Goal: Task Accomplishment & Management: Use online tool/utility

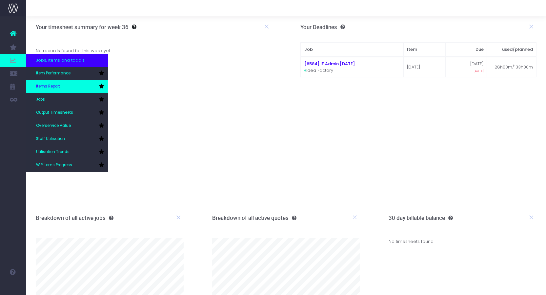
click at [67, 87] on link "Items Report" at bounding box center [67, 86] width 82 height 13
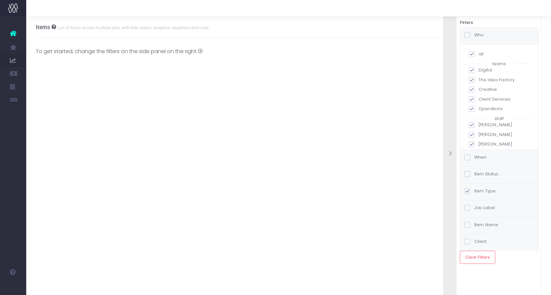
click at [472, 55] on span at bounding box center [472, 54] width 6 height 6
click at [478, 55] on input "all" at bounding box center [480, 53] width 4 height 4
checkbox input "false"
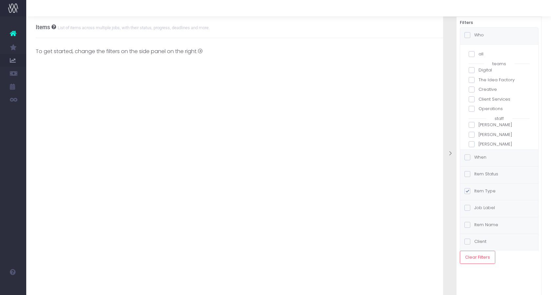
checkbox input "false"
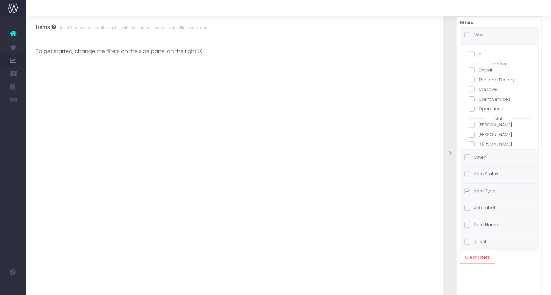
checkbox input "false"
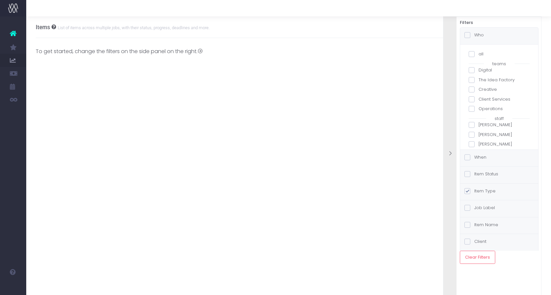
checkbox input "false"
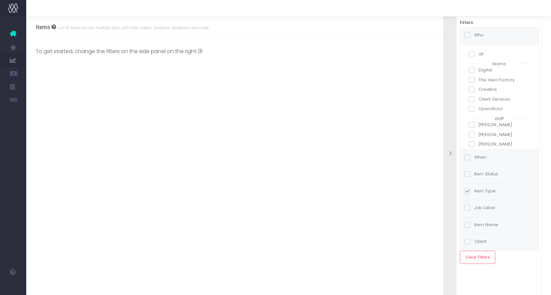
checkbox input "false"
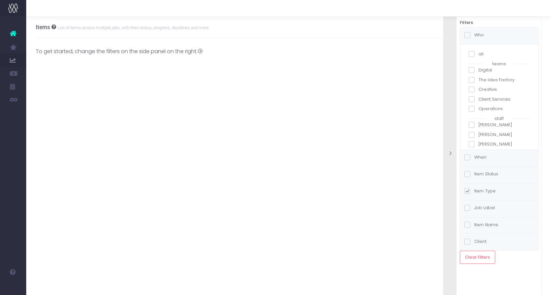
checkbox input "false"
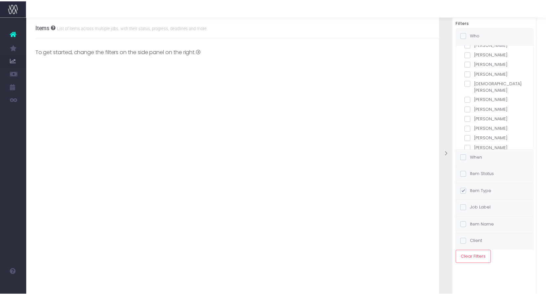
scroll to position [95, 0]
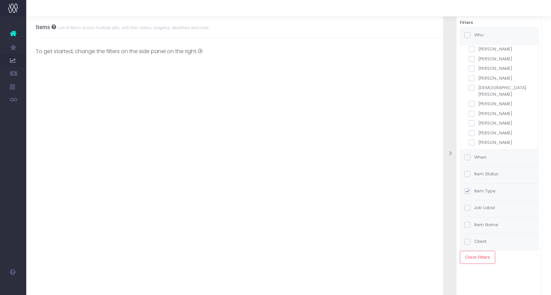
click at [472, 111] on span at bounding box center [472, 114] width 6 height 6
click at [478, 111] on input "[PERSON_NAME]" at bounding box center [480, 113] width 4 height 4
checkbox input "true"
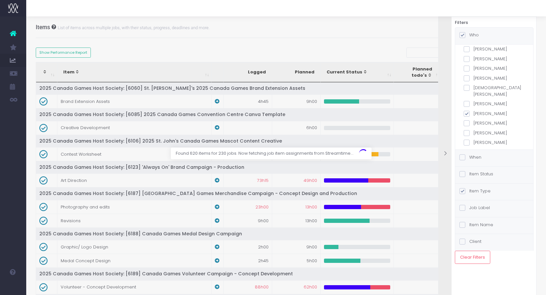
click at [459, 156] on div "Found 620 items for 230 jobs. Now fetching job item assignments from Streamtime…" at bounding box center [375, 154] width 205 height 12
click at [463, 157] on div "Found 620 items for 230 jobs. Now fetching job item assignments from Streamtime…" at bounding box center [375, 154] width 205 height 12
click at [474, 161] on div "When" at bounding box center [470, 158] width 22 height 8
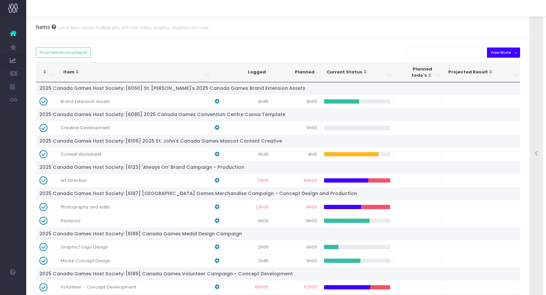
click at [508, 52] on button "View Mode" at bounding box center [503, 53] width 33 height 10
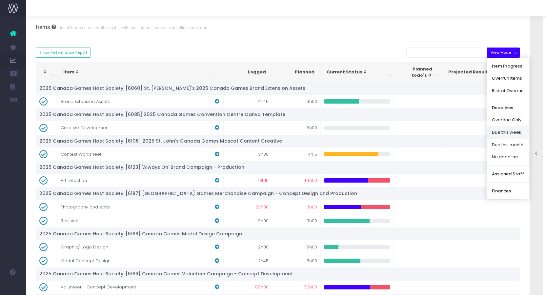
click at [502, 132] on link "Due this week" at bounding box center [508, 132] width 43 height 12
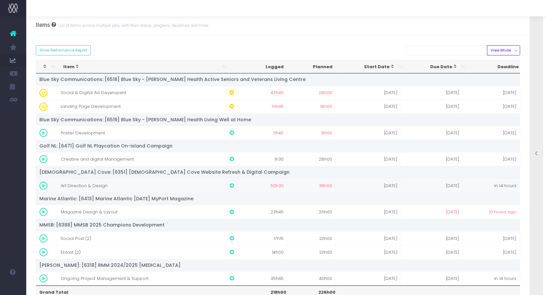
scroll to position [33, 0]
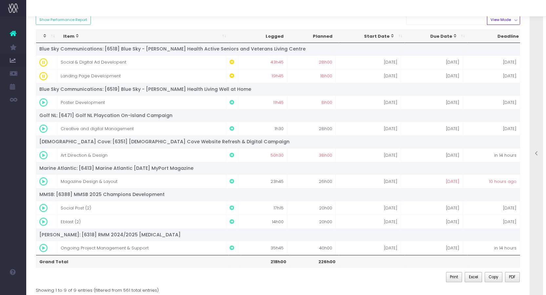
click at [532, 91] on div at bounding box center [536, 154] width 13 height 294
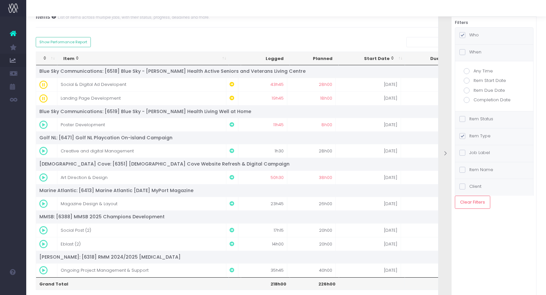
scroll to position [0, 0]
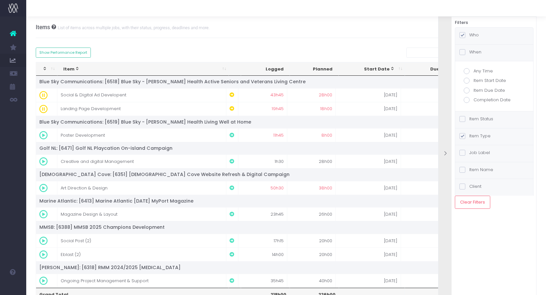
click at [483, 38] on div "Who" at bounding box center [494, 36] width 78 height 17
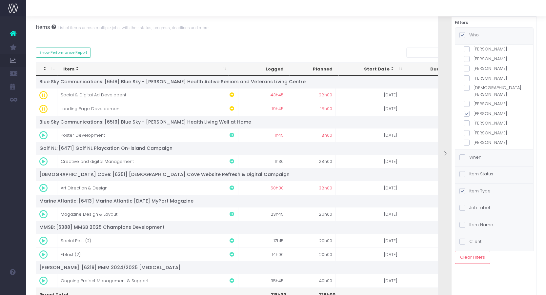
click at [487, 111] on label "[PERSON_NAME]" at bounding box center [494, 114] width 61 height 7
click at [478, 111] on input "[PERSON_NAME]" at bounding box center [476, 113] width 4 height 4
checkbox input "false"
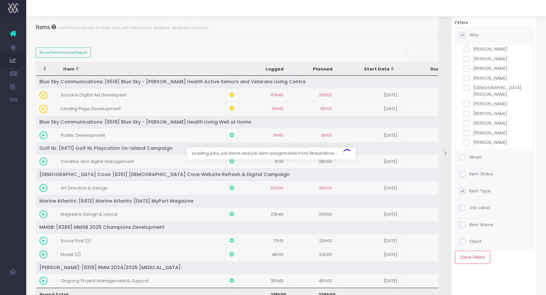
click at [489, 88] on label "[DEMOGRAPHIC_DATA][PERSON_NAME]" at bounding box center [494, 91] width 61 height 13
click at [478, 88] on input "[DEMOGRAPHIC_DATA][PERSON_NAME]" at bounding box center [476, 87] width 4 height 4
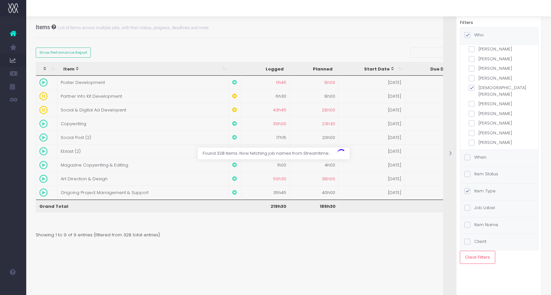
click at [450, 145] on div at bounding box center [449, 154] width 13 height 294
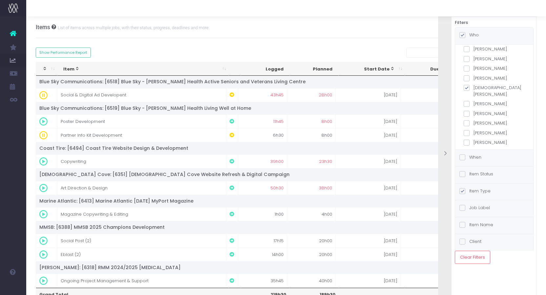
click at [366, 53] on div "View Mode Item Progress Overrun Items Risk of Overrun Deadlines Overdue Only Du…" at bounding box center [278, 53] width 495 height 10
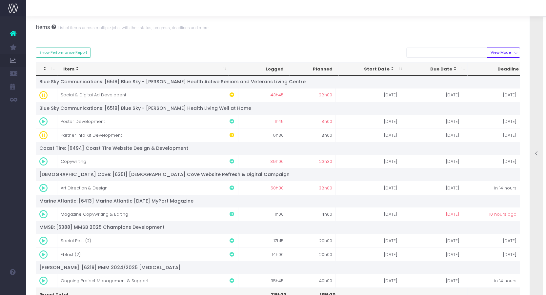
click at [540, 55] on div at bounding box center [536, 154] width 13 height 294
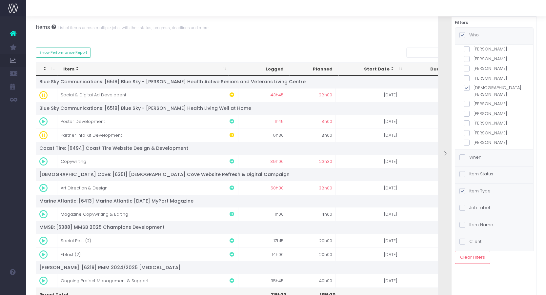
click at [469, 88] on span at bounding box center [467, 88] width 6 height 6
click at [474, 88] on input "[DEMOGRAPHIC_DATA][PERSON_NAME]" at bounding box center [476, 87] width 4 height 4
checkbox input "false"
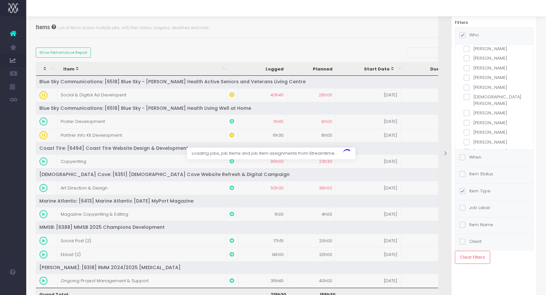
scroll to position [98, 0]
click at [467, 72] on span at bounding box center [467, 75] width 6 height 6
click at [474, 72] on input "[PERSON_NAME]" at bounding box center [476, 74] width 4 height 4
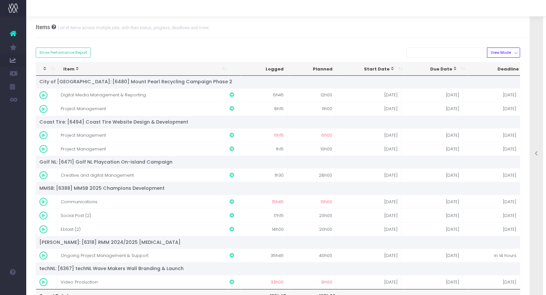
click at [534, 87] on div at bounding box center [536, 154] width 13 height 294
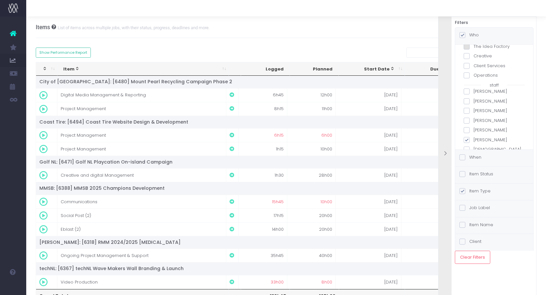
scroll to position [33, 0]
click at [477, 139] on label "[PERSON_NAME]" at bounding box center [494, 140] width 61 height 7
click at [477, 139] on input "[PERSON_NAME]" at bounding box center [476, 139] width 4 height 4
checkbox input "false"
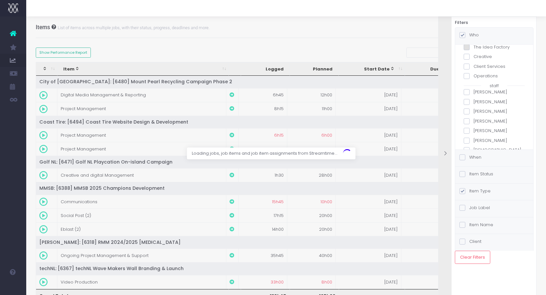
click at [485, 113] on label "[PERSON_NAME]" at bounding box center [494, 111] width 61 height 7
click at [478, 112] on input "[PERSON_NAME]" at bounding box center [476, 110] width 4 height 4
checkbox input "true"
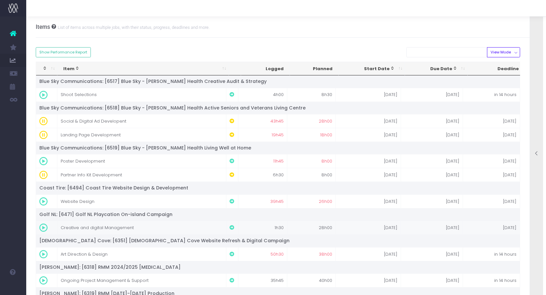
scroll to position [0, 0]
click at [226, 9] on div at bounding box center [286, 8] width 520 height 16
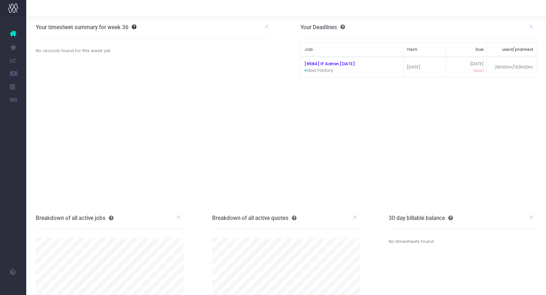
click at [36, 81] on link "Items Report" at bounding box center [31, 86] width 10 height 13
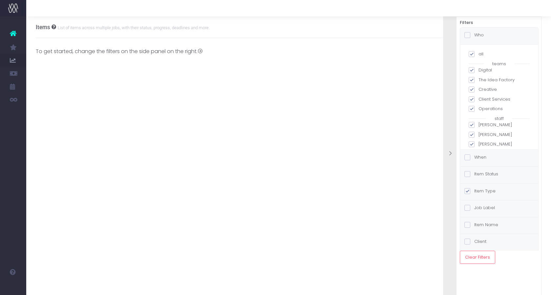
click at [472, 52] on span at bounding box center [472, 54] width 6 height 6
click at [478, 52] on input "all" at bounding box center [480, 53] width 4 height 4
checkbox input "false"
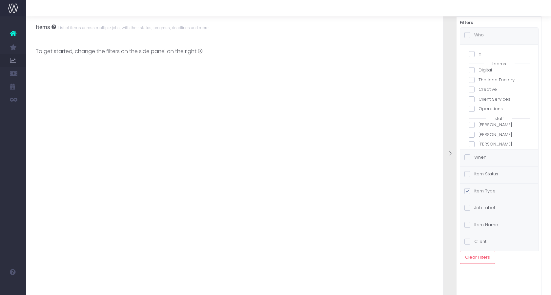
checkbox input "false"
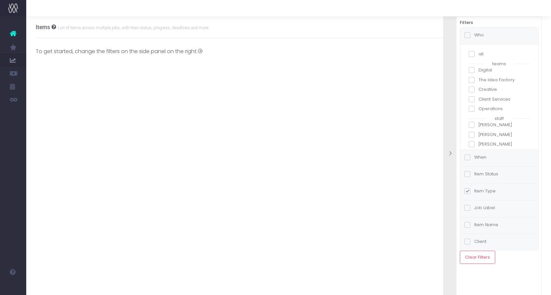
checkbox input "false"
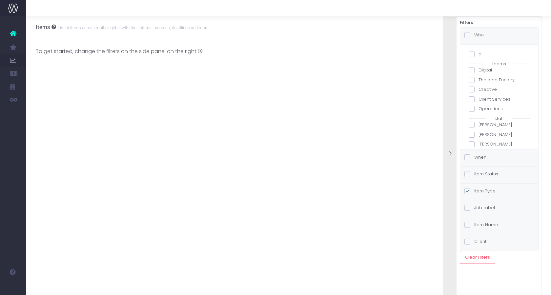
checkbox input "false"
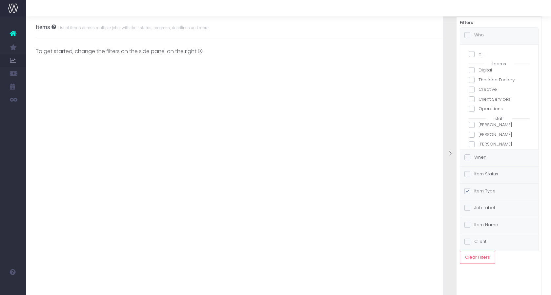
checkbox input "false"
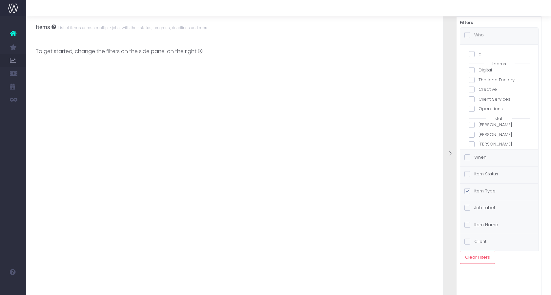
checkbox input "false"
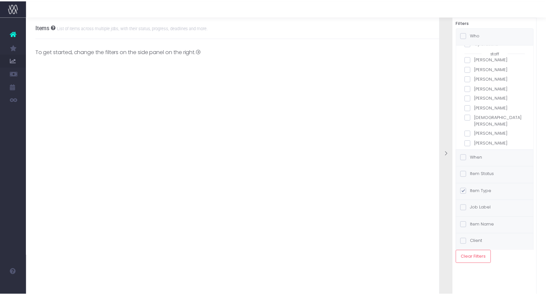
scroll to position [98, 0]
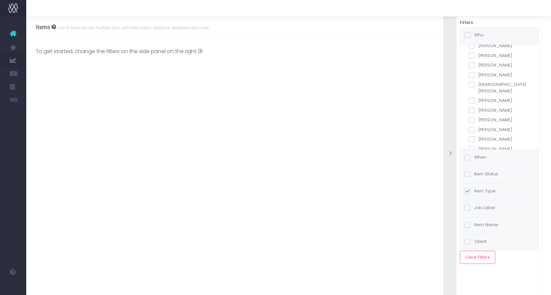
click at [471, 82] on span at bounding box center [472, 85] width 6 height 6
click at [478, 82] on input "[DEMOGRAPHIC_DATA][PERSON_NAME]" at bounding box center [480, 83] width 4 height 4
checkbox input "true"
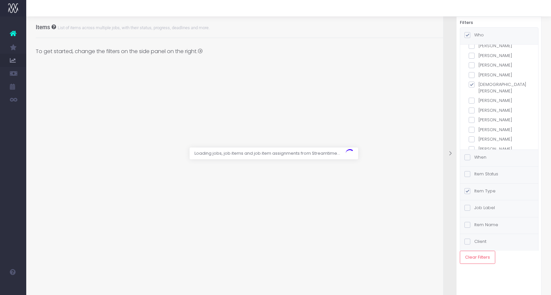
click at [450, 93] on div at bounding box center [449, 154] width 13 height 294
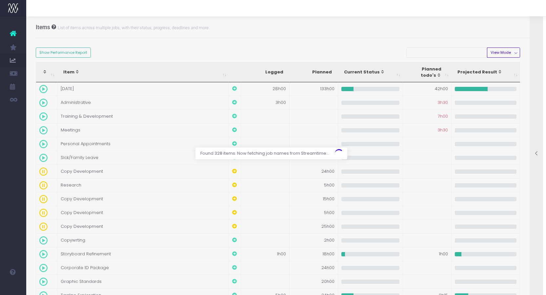
click at [511, 54] on div at bounding box center [273, 147] width 546 height 295
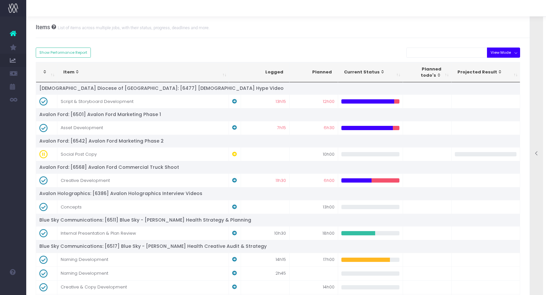
click at [502, 53] on button "View Mode" at bounding box center [503, 53] width 33 height 10
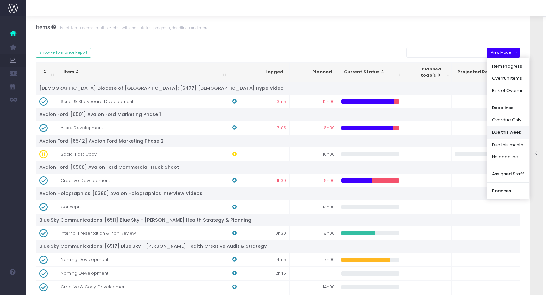
click at [507, 132] on link "Due this week" at bounding box center [508, 132] width 43 height 12
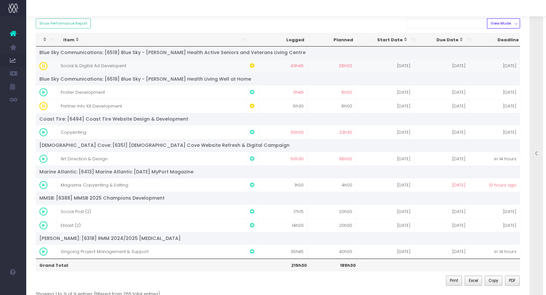
scroll to position [41, 0]
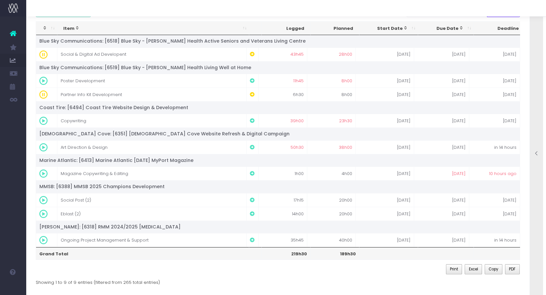
click at [536, 172] on div at bounding box center [536, 154] width 13 height 294
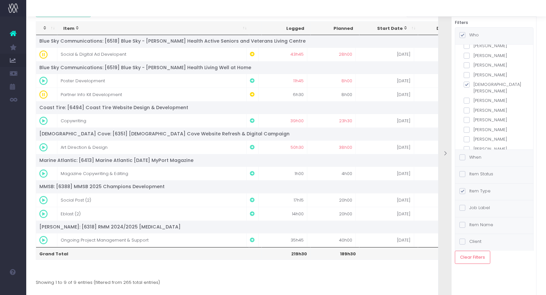
click at [482, 85] on label "[DEMOGRAPHIC_DATA][PERSON_NAME]" at bounding box center [494, 87] width 61 height 13
click at [478, 85] on input "[DEMOGRAPHIC_DATA][PERSON_NAME]" at bounding box center [476, 83] width 4 height 4
checkbox input "false"
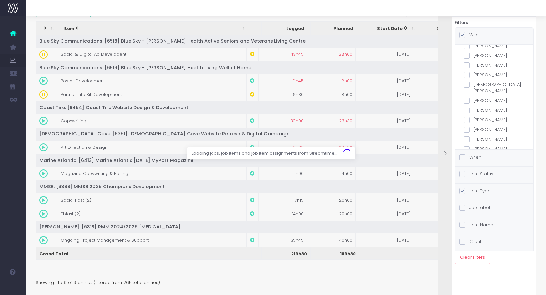
click at [443, 95] on div at bounding box center [444, 154] width 13 height 294
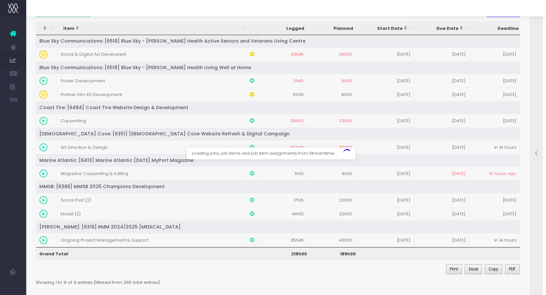
click at [535, 153] on icon at bounding box center [537, 154] width 6 height 6
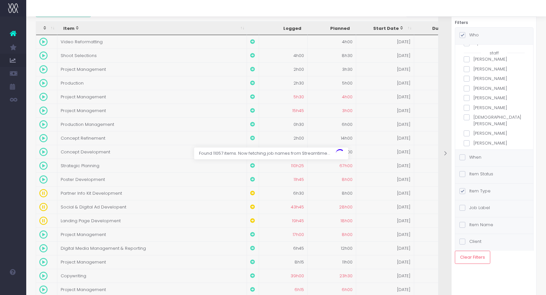
scroll to position [131, 0]
click at [445, 138] on div at bounding box center [444, 154] width 13 height 294
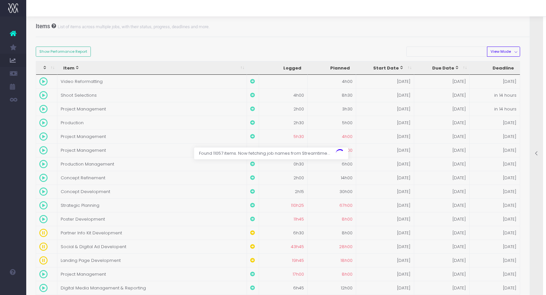
scroll to position [0, 0]
click at [535, 133] on div at bounding box center [536, 154] width 13 height 294
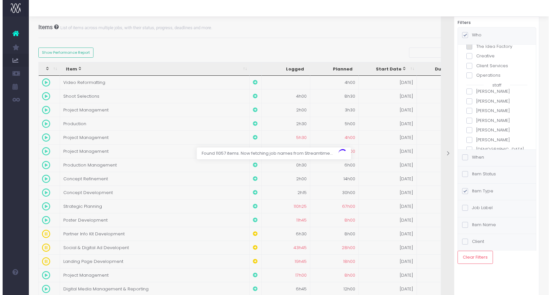
scroll to position [33, 0]
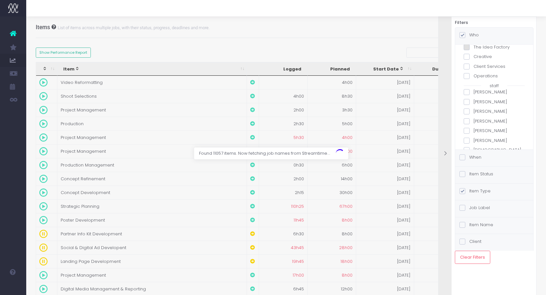
click at [466, 102] on span at bounding box center [467, 102] width 6 height 6
click at [474, 102] on input "[PERSON_NAME]" at bounding box center [476, 101] width 4 height 4
click at [442, 131] on div at bounding box center [444, 154] width 13 height 294
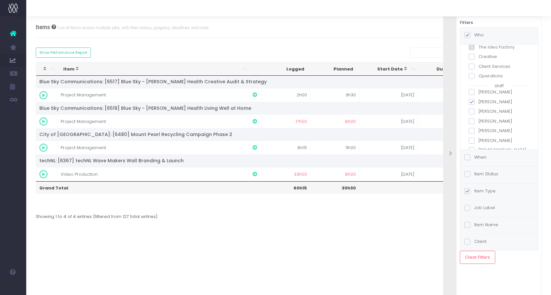
click at [447, 145] on div at bounding box center [449, 154] width 13 height 294
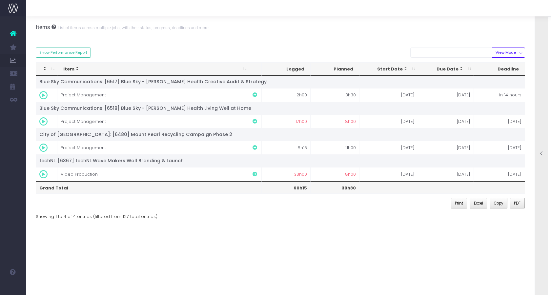
click at [538, 148] on div at bounding box center [541, 154] width 13 height 294
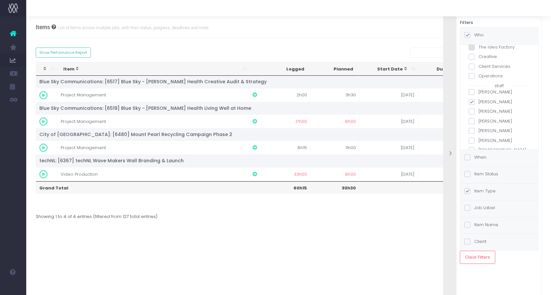
click at [481, 100] on label "[PERSON_NAME]" at bounding box center [499, 102] width 61 height 7
click at [481, 100] on input "[PERSON_NAME]" at bounding box center [480, 101] width 4 height 4
checkbox input "false"
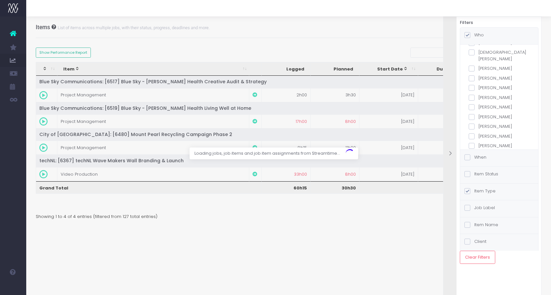
scroll to position [131, 0]
click at [487, 123] on label "[PERSON_NAME]" at bounding box center [499, 126] width 61 height 7
click at [483, 123] on input "[PERSON_NAME]" at bounding box center [480, 125] width 4 height 4
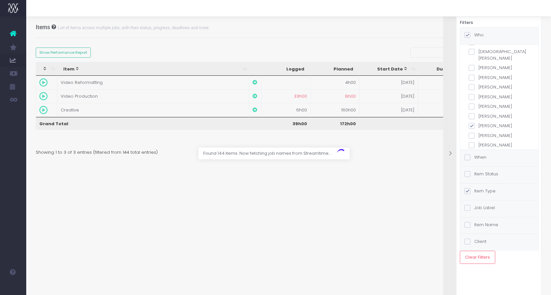
click at [452, 142] on div at bounding box center [449, 154] width 13 height 294
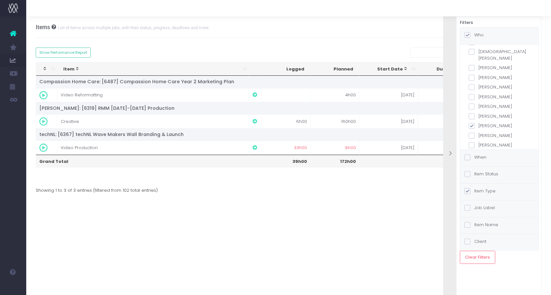
click at [456, 145] on div at bounding box center [449, 154] width 13 height 294
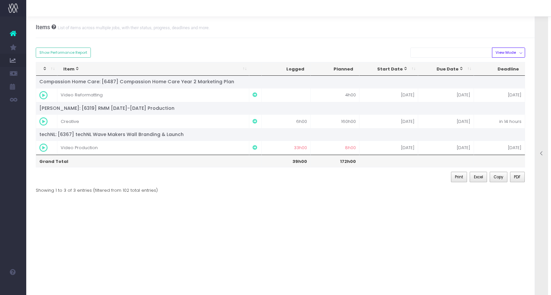
click at [538, 139] on div at bounding box center [541, 154] width 13 height 294
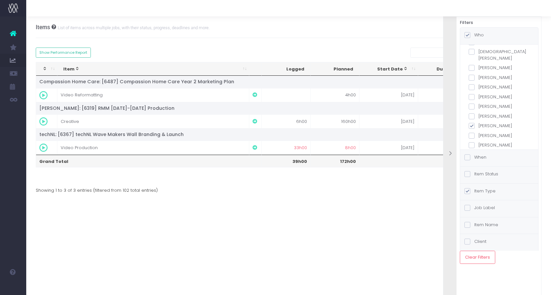
click at [487, 123] on label "[PERSON_NAME]" at bounding box center [499, 126] width 61 height 7
click at [483, 123] on input "[PERSON_NAME]" at bounding box center [480, 125] width 4 height 4
checkbox input "false"
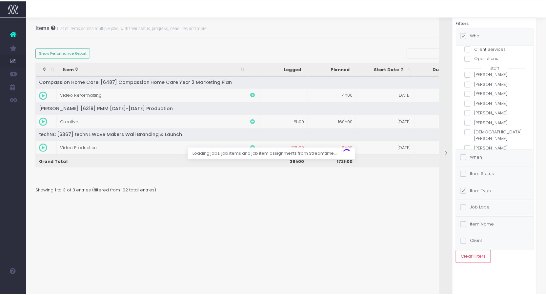
scroll to position [62, 0]
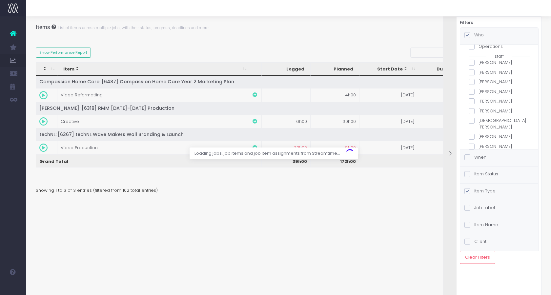
click at [483, 103] on label "[PERSON_NAME]" at bounding box center [499, 101] width 61 height 7
click at [483, 102] on input "[PERSON_NAME]" at bounding box center [480, 100] width 4 height 4
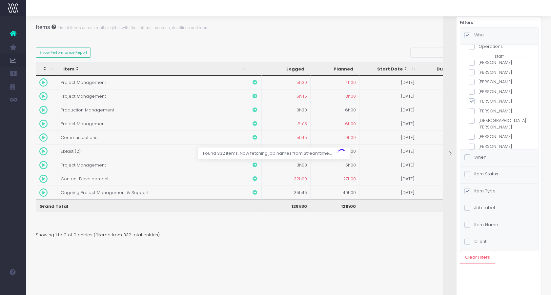
click at [447, 141] on div at bounding box center [449, 154] width 13 height 294
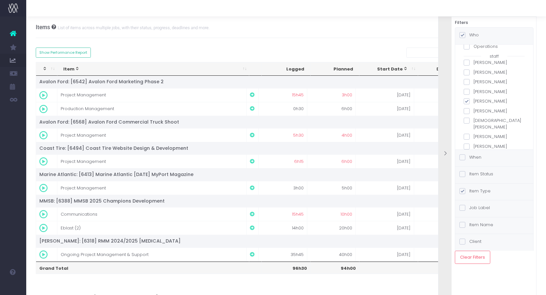
click at [447, 142] on div at bounding box center [444, 154] width 13 height 294
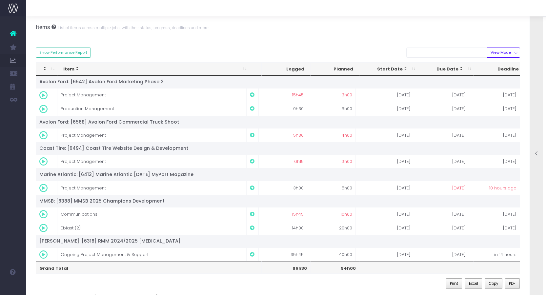
click at [536, 152] on icon at bounding box center [537, 154] width 6 height 6
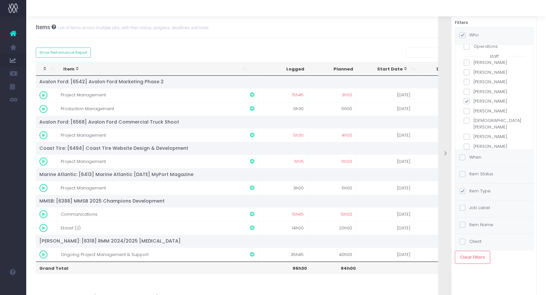
click at [483, 102] on label "[PERSON_NAME]" at bounding box center [494, 101] width 61 height 7
click at [478, 102] on input "[PERSON_NAME]" at bounding box center [476, 100] width 4 height 4
checkbox input "false"
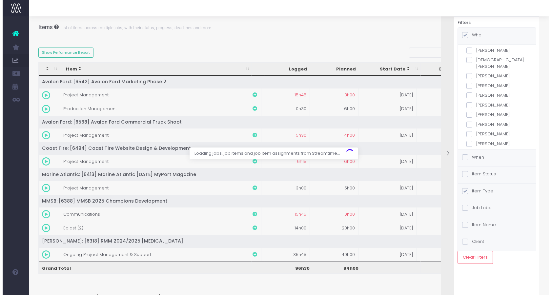
scroll to position [128, 0]
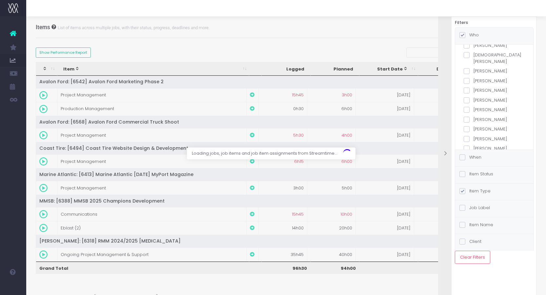
click at [495, 97] on label "[PERSON_NAME]" at bounding box center [494, 100] width 61 height 7
click at [478, 97] on input "[PERSON_NAME]" at bounding box center [476, 99] width 4 height 4
click at [447, 150] on div at bounding box center [444, 154] width 13 height 294
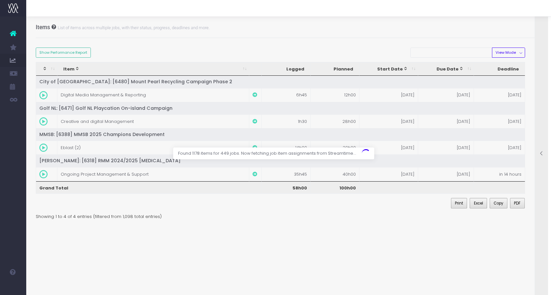
click at [538, 141] on div at bounding box center [541, 154] width 13 height 294
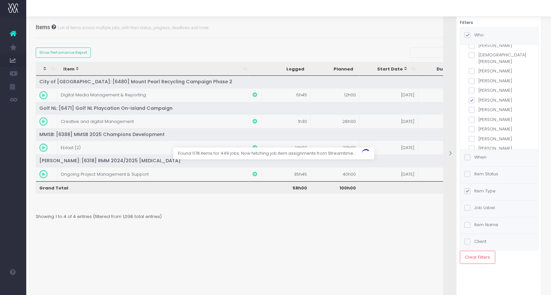
click at [449, 151] on div "Found 1178 items for 449 jobs. Now fetching job item assignments from Streamtim…" at bounding box center [377, 154] width 205 height 12
click at [450, 153] on div "Found 1178 items for 449 jobs. Now fetching job item assignments from Streamtim…" at bounding box center [377, 154] width 205 height 12
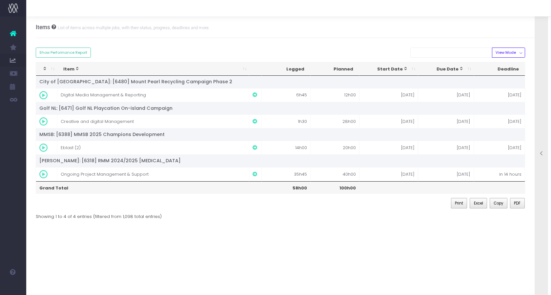
click at [542, 152] on icon at bounding box center [542, 154] width 6 height 6
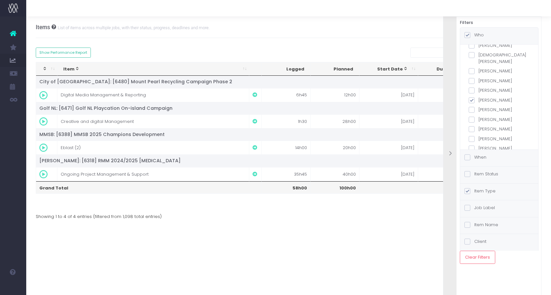
click at [483, 97] on label "[PERSON_NAME]" at bounding box center [499, 100] width 61 height 7
click at [483, 97] on input "[PERSON_NAME]" at bounding box center [480, 99] width 4 height 4
checkbox input "false"
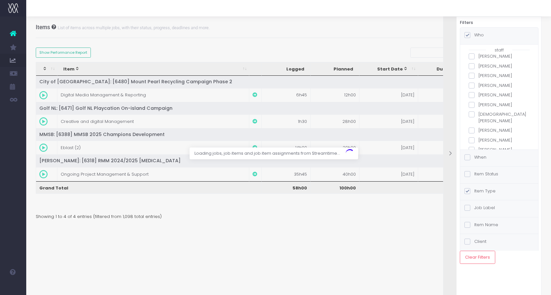
scroll to position [62, 0]
click at [450, 153] on icon at bounding box center [450, 154] width 6 height 6
